Goal: Task Accomplishment & Management: Complete application form

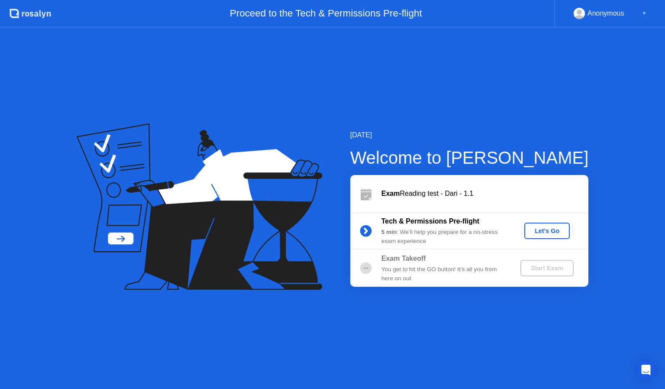
click at [551, 229] on div "Let's Go" at bounding box center [547, 230] width 39 height 7
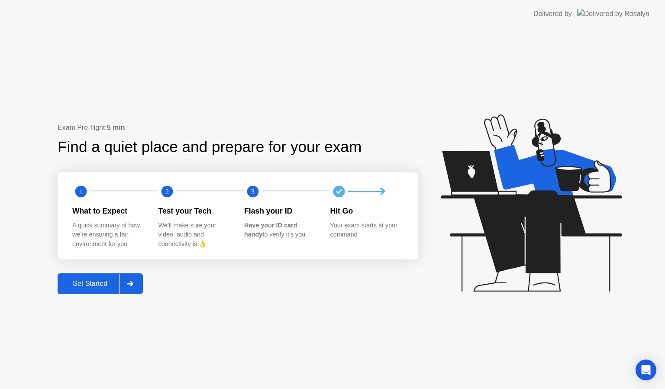
click at [131, 289] on div at bounding box center [130, 284] width 21 height 20
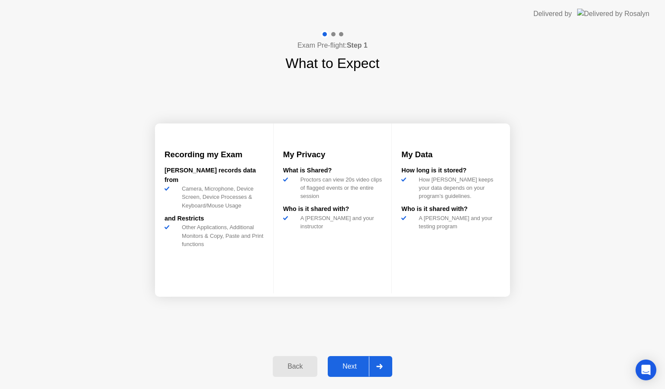
click at [384, 370] on div at bounding box center [379, 366] width 21 height 20
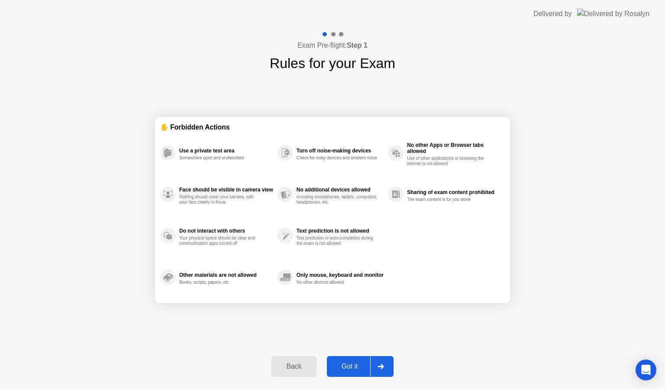
click at [384, 370] on div at bounding box center [380, 366] width 21 height 20
select select "**********"
select select "*******"
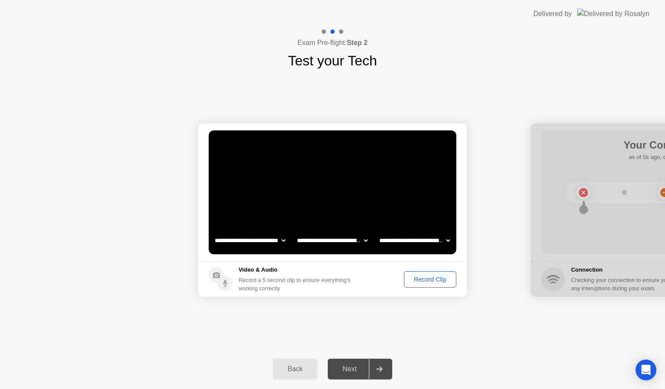
click at [421, 282] on div "Record Clip" at bounding box center [430, 279] width 46 height 7
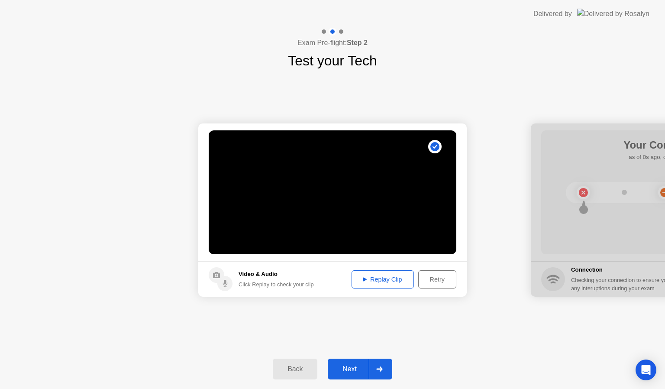
click at [381, 369] on icon at bounding box center [379, 368] width 6 height 5
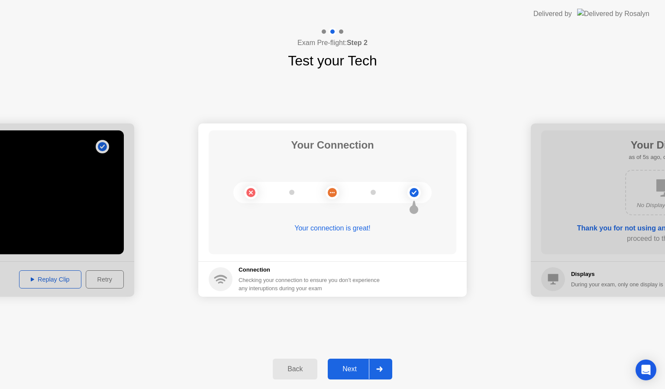
click at [381, 369] on icon at bounding box center [379, 368] width 6 height 5
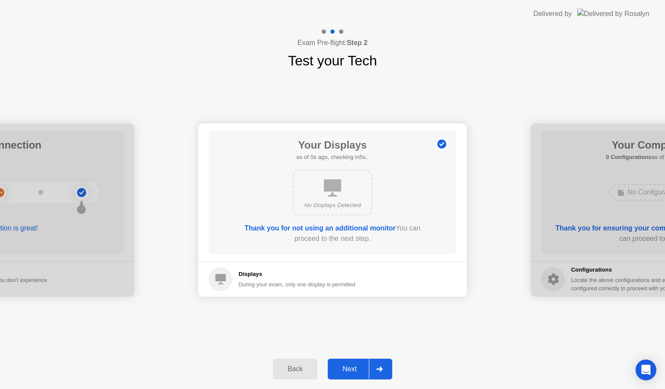
click at [381, 369] on icon at bounding box center [379, 368] width 6 height 5
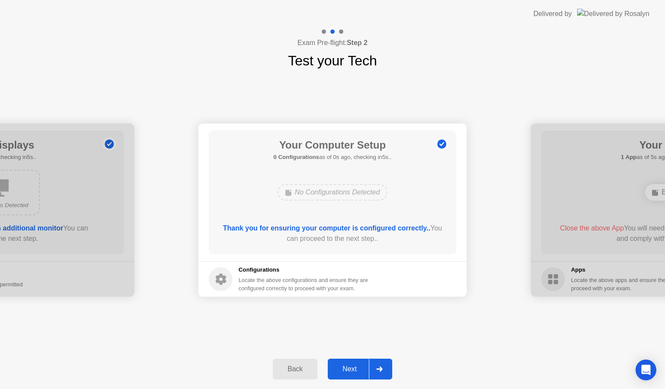
click at [384, 369] on div at bounding box center [379, 369] width 21 height 20
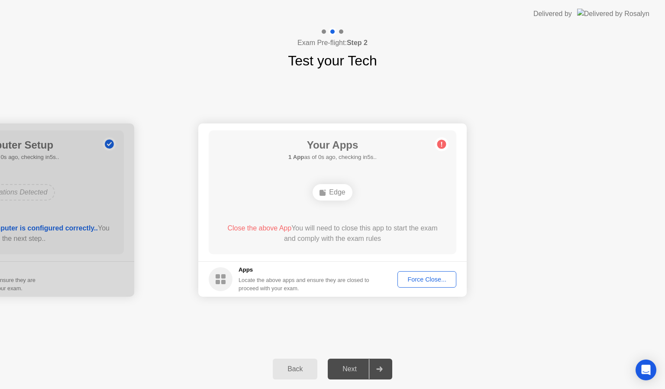
click at [424, 280] on div "Force Close..." at bounding box center [427, 279] width 53 height 7
click at [439, 276] on div "Force Close..." at bounding box center [427, 279] width 53 height 7
click at [434, 280] on div "Force Close..." at bounding box center [427, 279] width 53 height 7
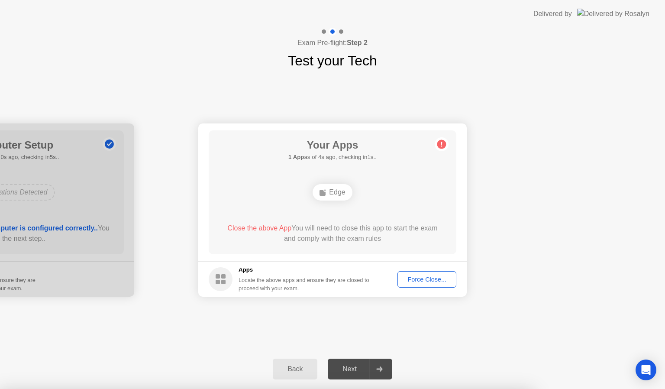
click at [417, 276] on div "Force Close..." at bounding box center [427, 279] width 53 height 7
click at [421, 279] on div "Force Close..." at bounding box center [427, 279] width 53 height 7
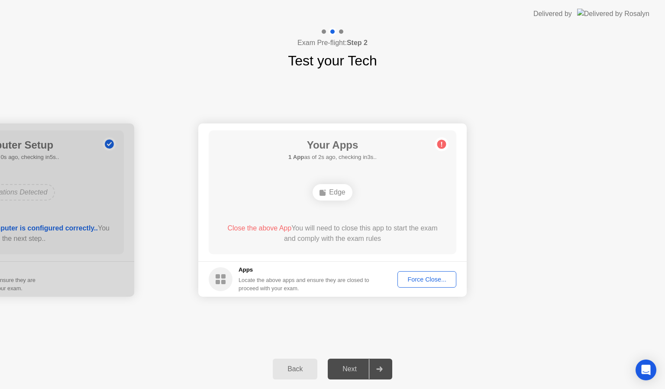
click at [425, 279] on div "Force Close..." at bounding box center [427, 279] width 53 height 7
click at [436, 281] on div "Force Close..." at bounding box center [427, 279] width 53 height 7
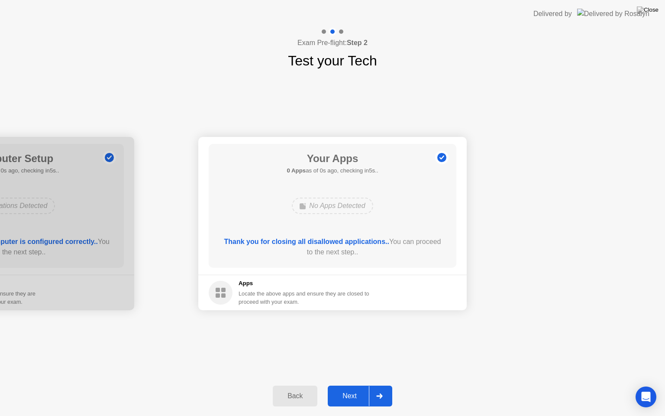
click at [418, 289] on footer "Apps Locate the above apps and ensure they are closed to proceed with your exam." at bounding box center [332, 293] width 269 height 36
click at [384, 388] on div at bounding box center [379, 396] width 21 height 20
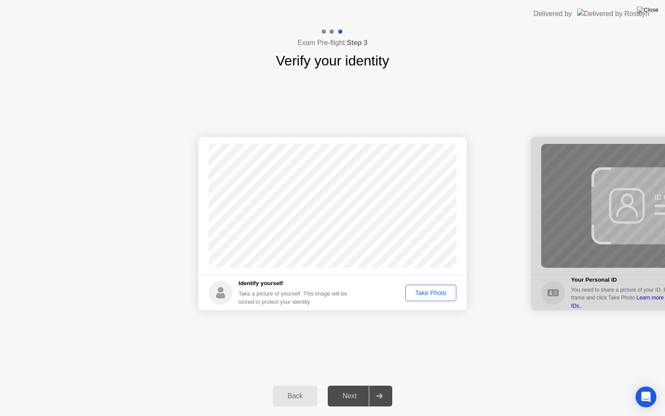
click at [430, 298] on button "Take Photo" at bounding box center [430, 293] width 51 height 16
click at [386, 388] on div at bounding box center [379, 396] width 21 height 20
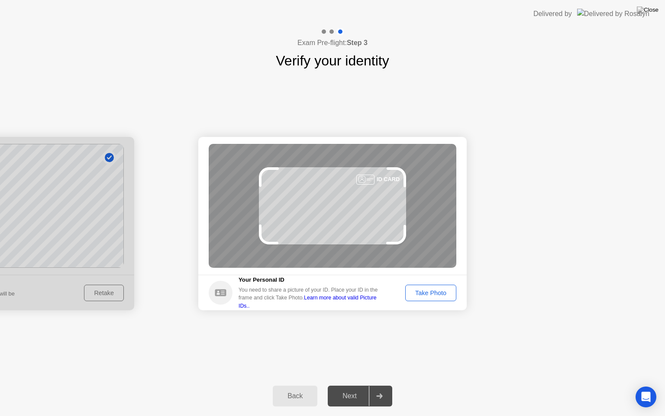
click at [442, 294] on div "Take Photo" at bounding box center [430, 292] width 45 height 7
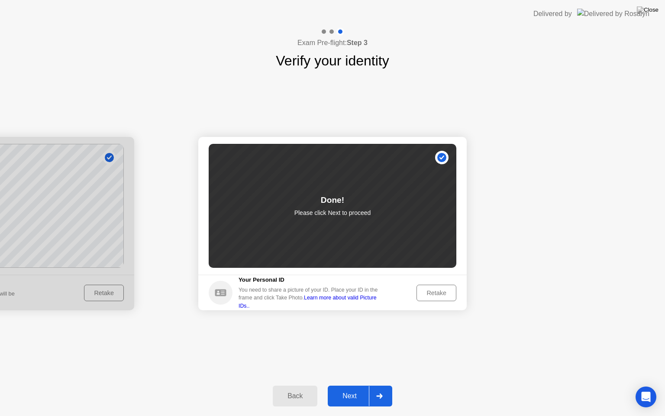
click at [387, 388] on div at bounding box center [379, 396] width 21 height 20
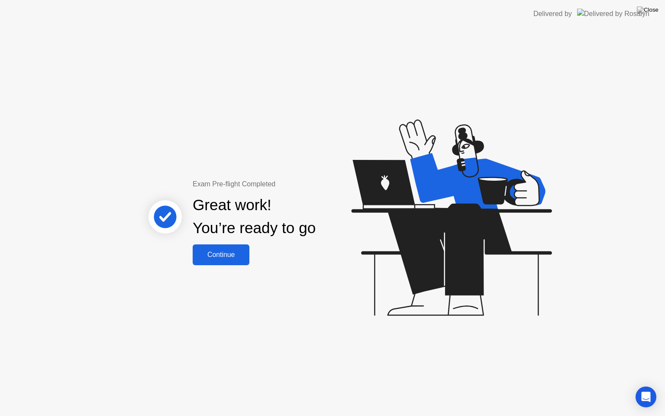
click at [230, 261] on button "Continue" at bounding box center [221, 254] width 57 height 21
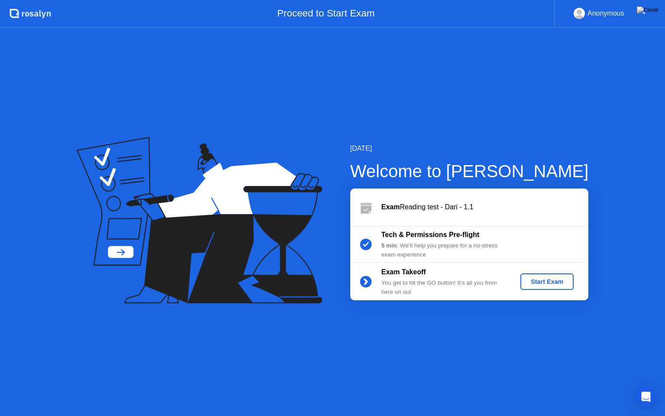
click at [545, 282] on div "Start Exam" at bounding box center [547, 281] width 46 height 7
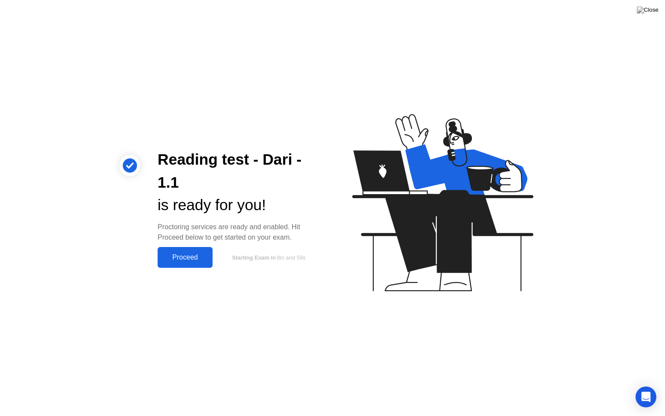
click at [198, 267] on button "Proceed" at bounding box center [185, 257] width 55 height 21
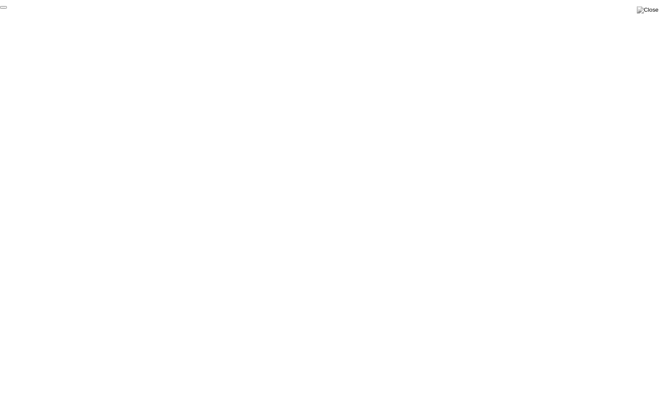
click div "End Proctoring Session"
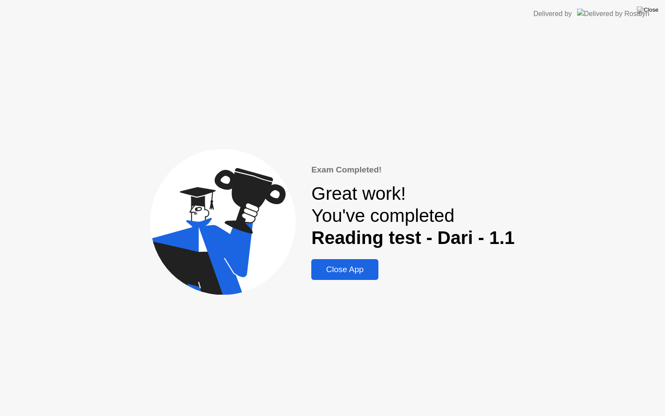
click at [346, 266] on div "Close App" at bounding box center [345, 270] width 62 height 10
